Goal: Task Accomplishment & Management: Manage account settings

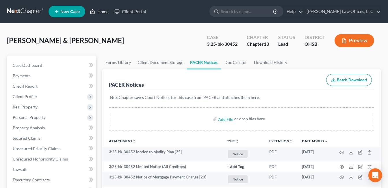
click at [105, 12] on link "Home" at bounding box center [99, 11] width 25 height 10
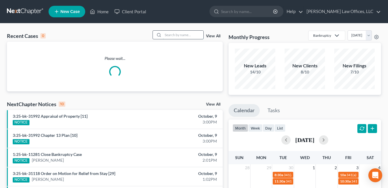
click at [194, 34] on input "search" at bounding box center [183, 35] width 40 height 8
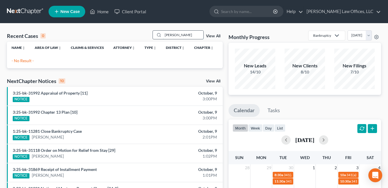
type input "[PERSON_NAME]"
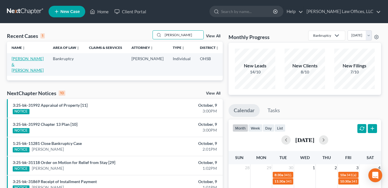
click at [19, 64] on link "[PERSON_NAME] & [PERSON_NAME]" at bounding box center [28, 64] width 32 height 16
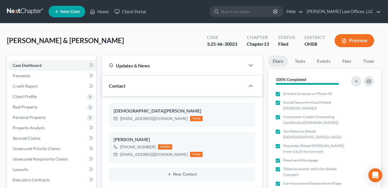
scroll to position [173, 0]
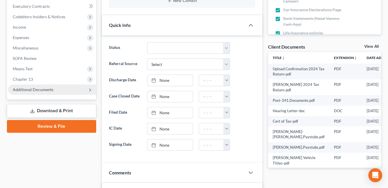
click at [62, 92] on span "Additional Documents" at bounding box center [52, 89] width 88 height 10
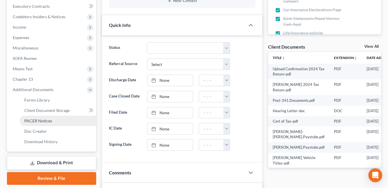
click at [64, 118] on link "PACER Notices" at bounding box center [58, 121] width 77 height 10
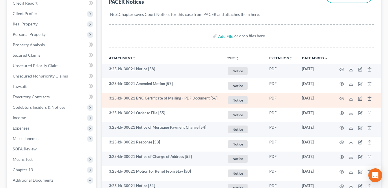
scroll to position [87, 0]
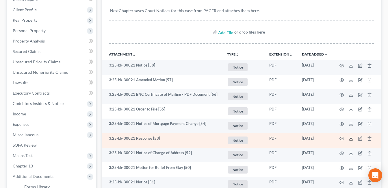
click at [350, 138] on icon at bounding box center [351, 138] width 5 height 5
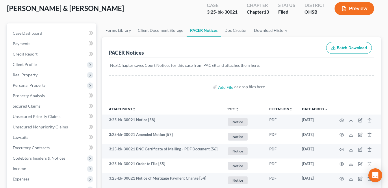
scroll to position [0, 0]
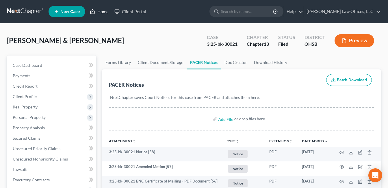
click at [100, 9] on link "Home" at bounding box center [99, 11] width 25 height 10
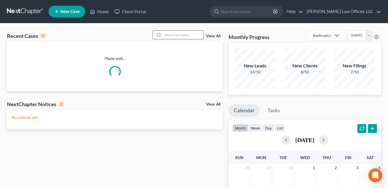
click at [178, 35] on input "search" at bounding box center [183, 35] width 40 height 8
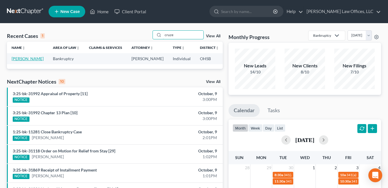
type input "cruze"
click at [16, 60] on link "[PERSON_NAME]" at bounding box center [28, 58] width 32 height 5
select select "1"
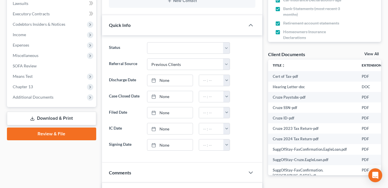
scroll to position [173, 0]
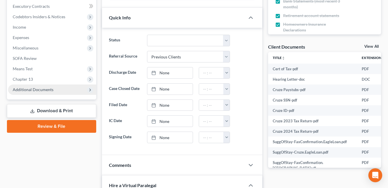
click at [34, 91] on span "Additional Documents" at bounding box center [33, 89] width 41 height 5
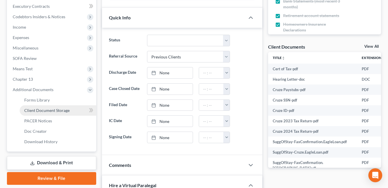
click at [43, 109] on span "Client Document Storage" at bounding box center [46, 110] width 45 height 5
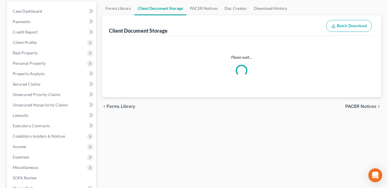
scroll to position [3, 0]
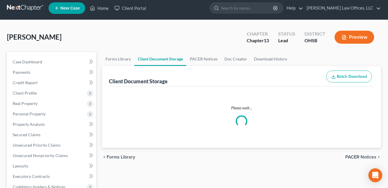
select select "7"
select select "53"
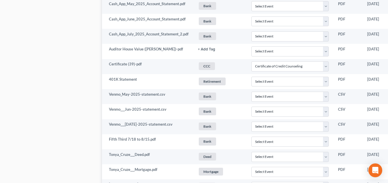
scroll to position [578, 55]
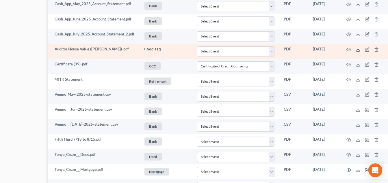
click at [357, 51] on icon at bounding box center [357, 50] width 3 height 1
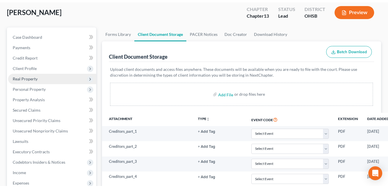
scroll to position [0, 0]
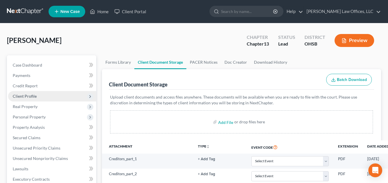
click at [39, 97] on span "Client Profile" at bounding box center [52, 96] width 88 height 10
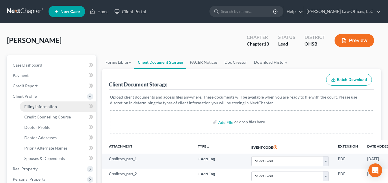
click at [43, 105] on span "Filing Information" at bounding box center [40, 106] width 33 height 5
select select "1"
select select "0"
select select "3"
select select "62"
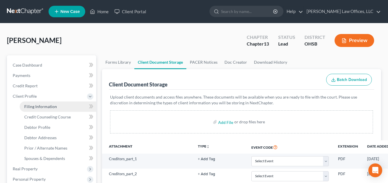
select select "0"
select select "36"
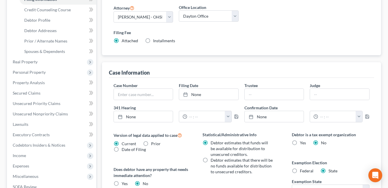
scroll to position [116, 0]
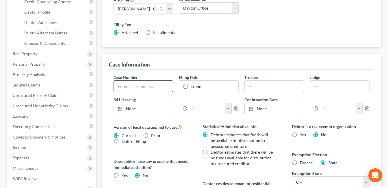
click at [150, 86] on input "text" at bounding box center [143, 86] width 59 height 11
type input "25-31994"
click at [200, 86] on link "None" at bounding box center [208, 86] width 59 height 11
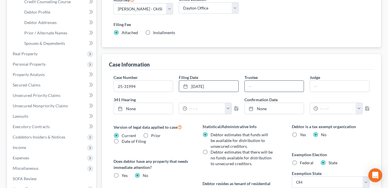
click at [265, 84] on input "text" at bounding box center [274, 86] width 59 height 11
type input "[PERSON_NAME]"
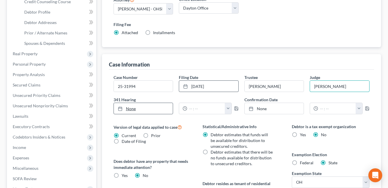
type input "[PERSON_NAME]"
click at [136, 110] on link "None" at bounding box center [143, 108] width 59 height 11
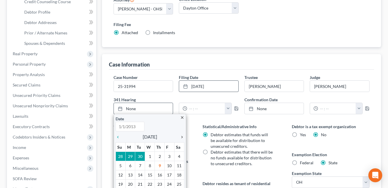
click at [181, 136] on icon "chevron_right" at bounding box center [181, 137] width 8 height 5
type input "[DATE]"
click at [181, 137] on icon "chevron_right" at bounding box center [181, 137] width 8 height 5
click at [118, 137] on icon "chevron_left" at bounding box center [120, 137] width 8 height 5
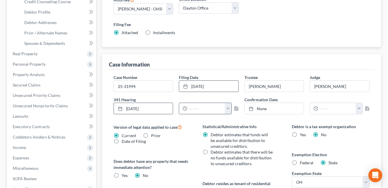
click at [227, 110] on button "button" at bounding box center [228, 108] width 7 height 11
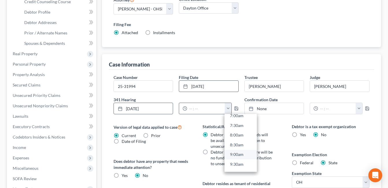
scroll to position [144, 0]
click at [237, 144] on link "8:30am" at bounding box center [241, 142] width 32 height 10
type input "8:30am"
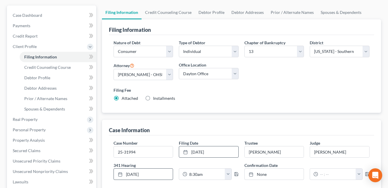
scroll to position [0, 0]
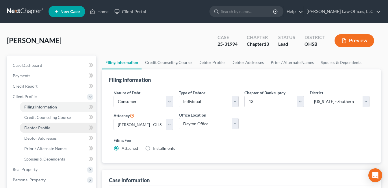
click at [50, 128] on link "Debtor Profile" at bounding box center [58, 128] width 77 height 10
select select "3"
select select "4"
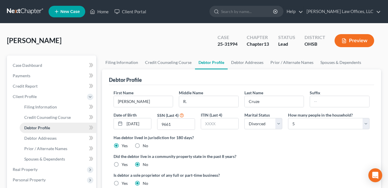
radio input "true"
click at [51, 138] on span "Debtor Addresses" at bounding box center [40, 138] width 32 height 5
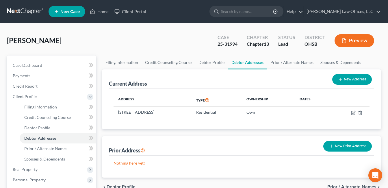
drag, startPoint x: 191, startPoint y: 111, endPoint x: 112, endPoint y: 113, distance: 78.6
click at [112, 113] on div "Address Type Ownership Dates [STREET_ADDRESS] Residential Own" at bounding box center [241, 109] width 265 height 40
drag, startPoint x: 118, startPoint y: 113, endPoint x: 162, endPoint y: 113, distance: 44.2
click at [162, 113] on td "[STREET_ADDRESS]" at bounding box center [153, 112] width 78 height 11
drag, startPoint x: 190, startPoint y: 112, endPoint x: 117, endPoint y: 114, distance: 73.1
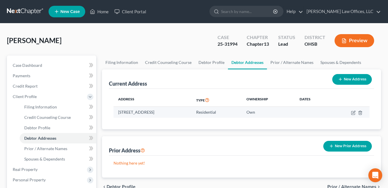
click at [117, 114] on td "[STREET_ADDRESS]" at bounding box center [153, 112] width 78 height 11
copy td "[STREET_ADDRESS]"
click at [100, 12] on link "Home" at bounding box center [99, 11] width 25 height 10
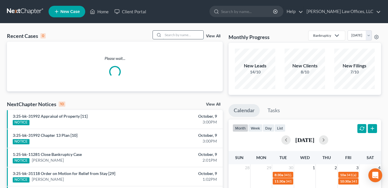
click at [171, 34] on input "search" at bounding box center [183, 35] width 40 height 8
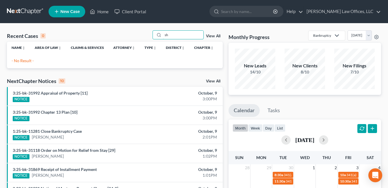
type input "s"
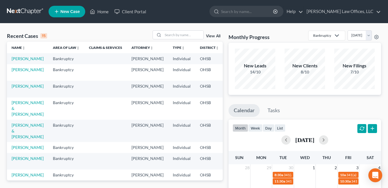
click at [213, 36] on link "View All" at bounding box center [213, 36] width 14 height 4
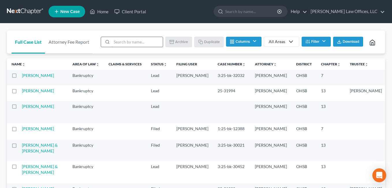
click at [129, 40] on input "search" at bounding box center [137, 42] width 51 height 10
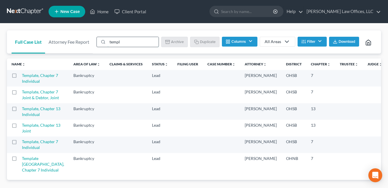
type input "template"
click at [20, 93] on label at bounding box center [20, 93] width 0 height 0
click at [22, 93] on input "checkbox" at bounding box center [24, 91] width 4 height 4
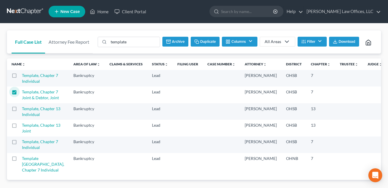
click at [208, 41] on button "Duplicate" at bounding box center [205, 42] width 29 height 10
checkbox input "false"
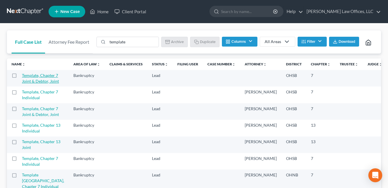
click at [32, 84] on link "Template, Chapter 7 Joint & Debtor, Joint" at bounding box center [40, 78] width 37 height 11
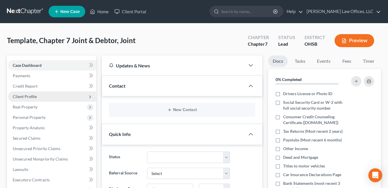
click at [38, 96] on span "Client Profile" at bounding box center [52, 96] width 88 height 10
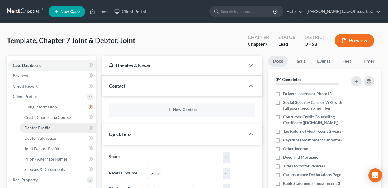
click at [40, 125] on span "Debtor Profile" at bounding box center [37, 127] width 26 height 5
select select "1"
select select "0"
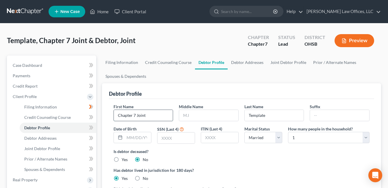
click at [143, 114] on input "Chapter 7 Joint" at bounding box center [143, 115] width 59 height 11
drag, startPoint x: 152, startPoint y: 115, endPoint x: 104, endPoint y: 120, distance: 48.5
click at [104, 120] on div "Debtor Profile First Name Chapter 7 Joint Middle Name Last Name Template Suffix…" at bounding box center [241, 156] width 279 height 147
type input "[PERSON_NAME]"
type input "M."
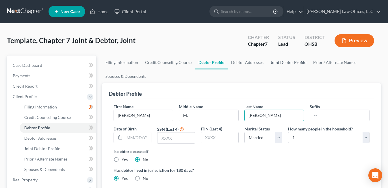
type input "[PERSON_NAME]"
click at [275, 61] on link "Joint Debtor Profile" at bounding box center [288, 62] width 43 height 14
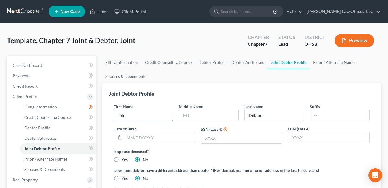
click at [136, 115] on input "Joint" at bounding box center [143, 115] width 59 height 11
drag, startPoint x: 137, startPoint y: 116, endPoint x: 109, endPoint y: 116, distance: 27.7
click at [109, 116] on div "First Name Joint Middle Name Last Name Debtor Suffix Date of Birth SSN (Last 4)…" at bounding box center [241, 174] width 265 height 150
type input "[PERSON_NAME]"
click at [258, 116] on input "Debtor" at bounding box center [274, 115] width 59 height 11
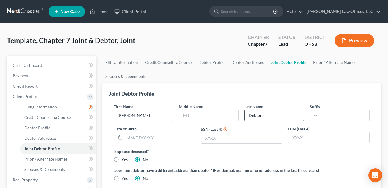
drag, startPoint x: 265, startPoint y: 116, endPoint x: 244, endPoint y: 117, distance: 20.5
click at [244, 117] on div "Debtor" at bounding box center [274, 116] width 60 height 12
type input "[PERSON_NAME]"
click at [195, 116] on input "text" at bounding box center [208, 115] width 59 height 11
type input "E."
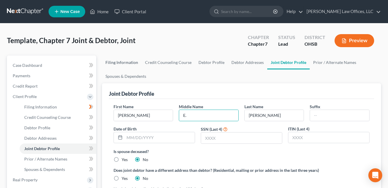
click at [124, 61] on link "Filing Information" at bounding box center [122, 62] width 40 height 14
select select "1"
select select "0"
select select "62"
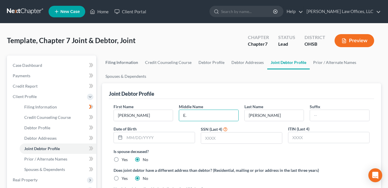
select select "0"
select select "36"
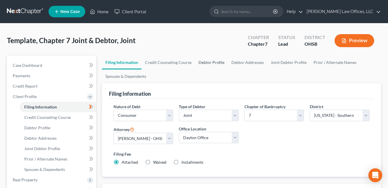
click at [211, 62] on link "Debtor Profile" at bounding box center [211, 62] width 33 height 14
select select "1"
select select "0"
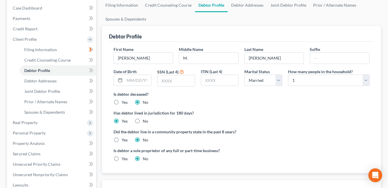
scroll to position [58, 0]
click at [279, 2] on link "Joint Debtor Profile" at bounding box center [288, 5] width 43 height 14
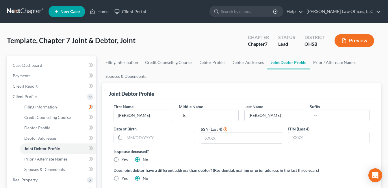
click at [230, 97] on div "Joint Debtor Profile" at bounding box center [241, 91] width 265 height 16
click at [97, 10] on link "Home" at bounding box center [99, 11] width 25 height 10
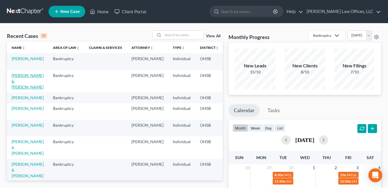
click at [22, 81] on link "[PERSON_NAME] & [PERSON_NAME]" at bounding box center [28, 81] width 32 height 16
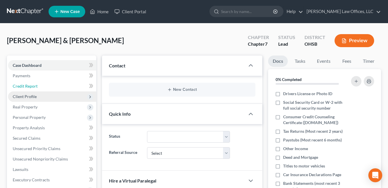
click at [21, 82] on link "Credit Report" at bounding box center [52, 86] width 88 height 10
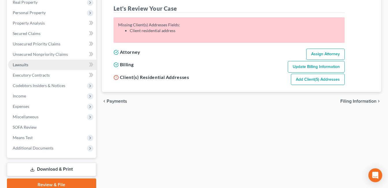
scroll to position [130, 0]
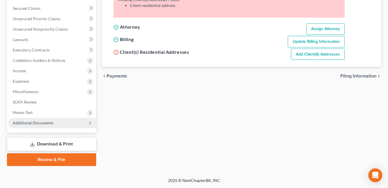
click at [53, 120] on span "Additional Documents" at bounding box center [52, 123] width 88 height 10
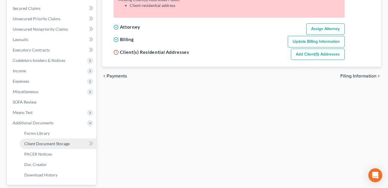
click at [64, 142] on span "Client Document Storage" at bounding box center [46, 143] width 45 height 5
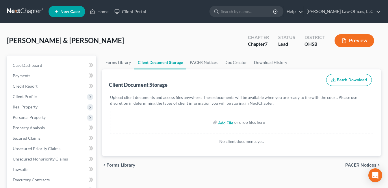
click at [227, 120] on input "file" at bounding box center [225, 122] width 14 height 10
type input "C:\fakepath\Certificate (38).pdf"
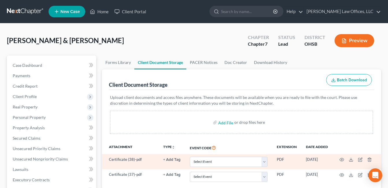
click at [174, 158] on button "+ Add Tag" at bounding box center [171, 160] width 17 height 4
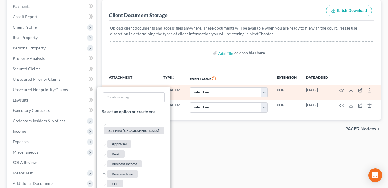
scroll to position [144, 0]
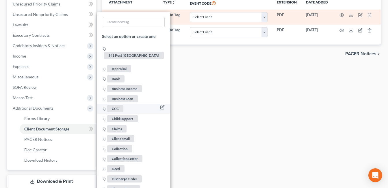
click at [118, 105] on span "CCC" at bounding box center [115, 108] width 16 height 7
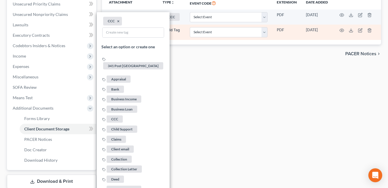
click at [171, 30] on button "+ Add Tag" at bounding box center [171, 30] width 17 height 4
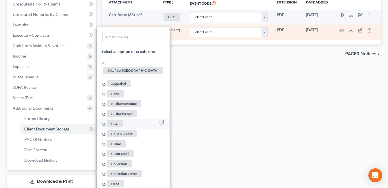
click at [116, 120] on span "CCC" at bounding box center [115, 123] width 16 height 7
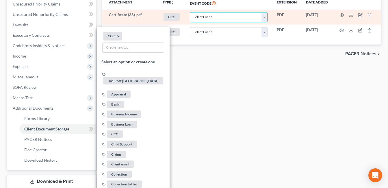
drag, startPoint x: 265, startPoint y: 16, endPoint x: 255, endPoint y: 23, distance: 11.6
click at [265, 16] on select "Select Event 20 Largest Unsecured Creditors Amended Document Amended List of Cr…" at bounding box center [229, 17] width 78 height 10
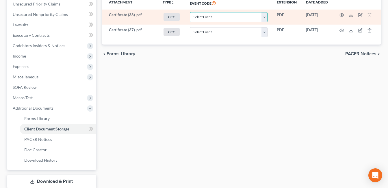
select select "7"
click at [190, 12] on select "Select Event 20 Largest Unsecured Creditors Amended Document Amended List of Cr…" at bounding box center [229, 17] width 78 height 10
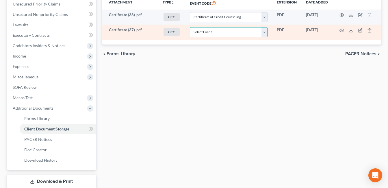
drag, startPoint x: 266, startPoint y: 31, endPoint x: 255, endPoint y: 38, distance: 12.6
click at [266, 31] on select "Select Event 20 Largest Unsecured Creditors Amended Document Amended List of Cr…" at bounding box center [229, 32] width 78 height 10
click at [190, 27] on select "Select Event 20 Largest Unsecured Creditors Amended Document Amended List of Cr…" at bounding box center [229, 32] width 78 height 10
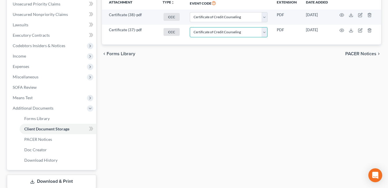
select select "33"
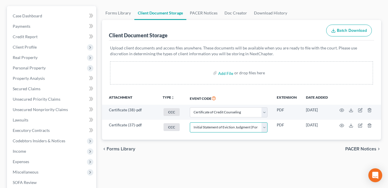
scroll to position [0, 0]
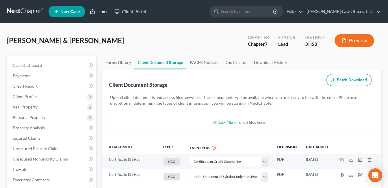
click at [104, 12] on link "Home" at bounding box center [99, 11] width 25 height 10
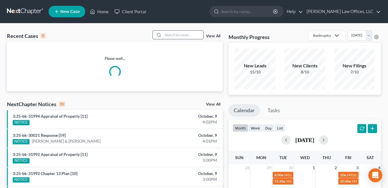
click at [194, 37] on input "search" at bounding box center [183, 35] width 40 height 8
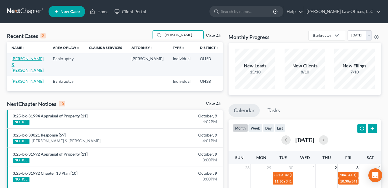
type input "[PERSON_NAME]"
click at [21, 62] on link "[PERSON_NAME] & [PERSON_NAME]" at bounding box center [28, 64] width 32 height 16
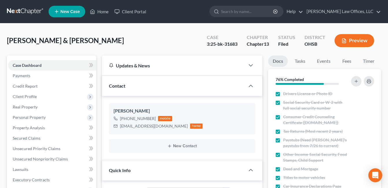
scroll to position [188, 0]
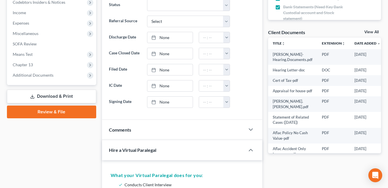
click at [57, 97] on link "Download & Print" at bounding box center [51, 97] width 89 height 14
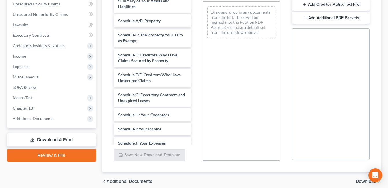
scroll to position [578, 0]
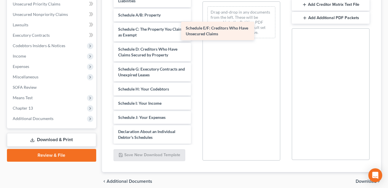
drag, startPoint x: 168, startPoint y: 66, endPoint x: 236, endPoint y: 31, distance: 76.3
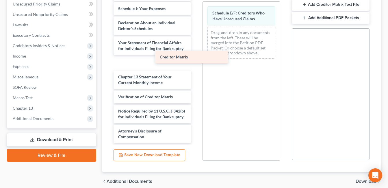
scroll to position [678, 0]
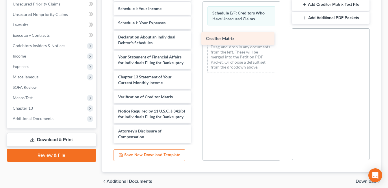
drag, startPoint x: 151, startPoint y: 77, endPoint x: 238, endPoint y: 38, distance: 95.9
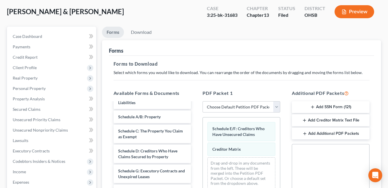
scroll to position [591, 0]
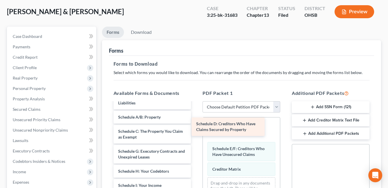
drag, startPoint x: 154, startPoint y: 144, endPoint x: 232, endPoint y: 123, distance: 81.0
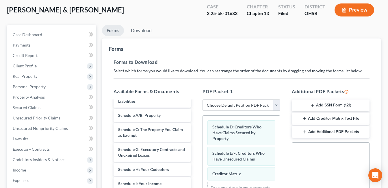
scroll to position [169, 0]
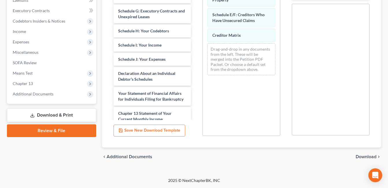
click at [364, 158] on span "Download" at bounding box center [366, 156] width 21 height 5
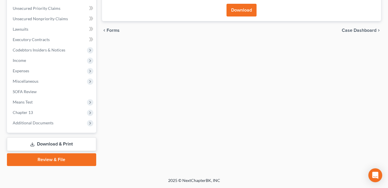
scroll to position [140, 0]
click at [236, 13] on button "Download" at bounding box center [242, 10] width 30 height 13
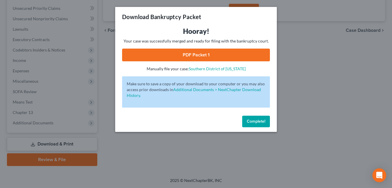
click at [216, 52] on link "PDF Packet 1" at bounding box center [196, 55] width 148 height 13
click at [255, 122] on span "Complete!" at bounding box center [256, 121] width 18 height 5
